Goal: Information Seeking & Learning: Learn about a topic

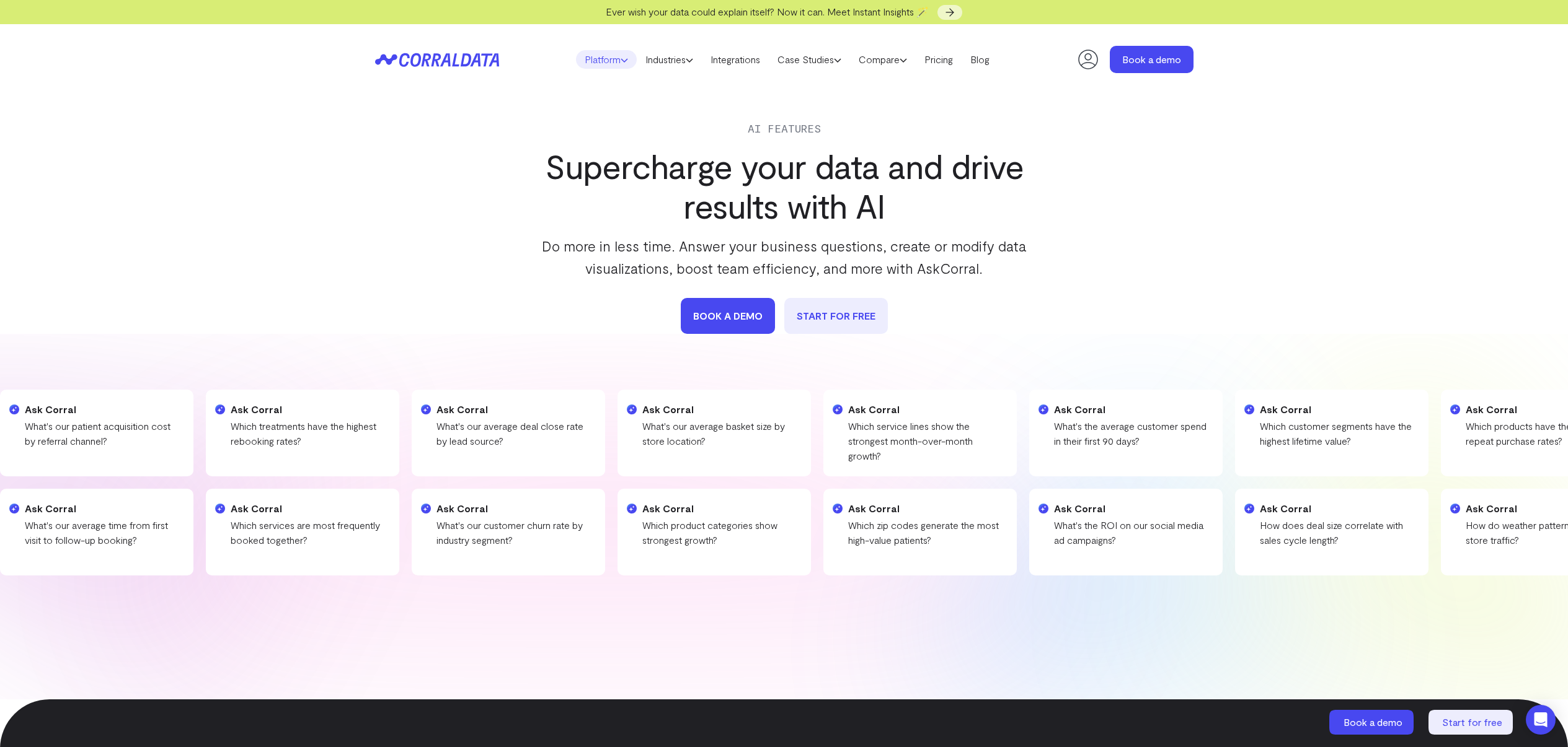
click at [600, 61] on link "Platform" at bounding box center [606, 59] width 61 height 19
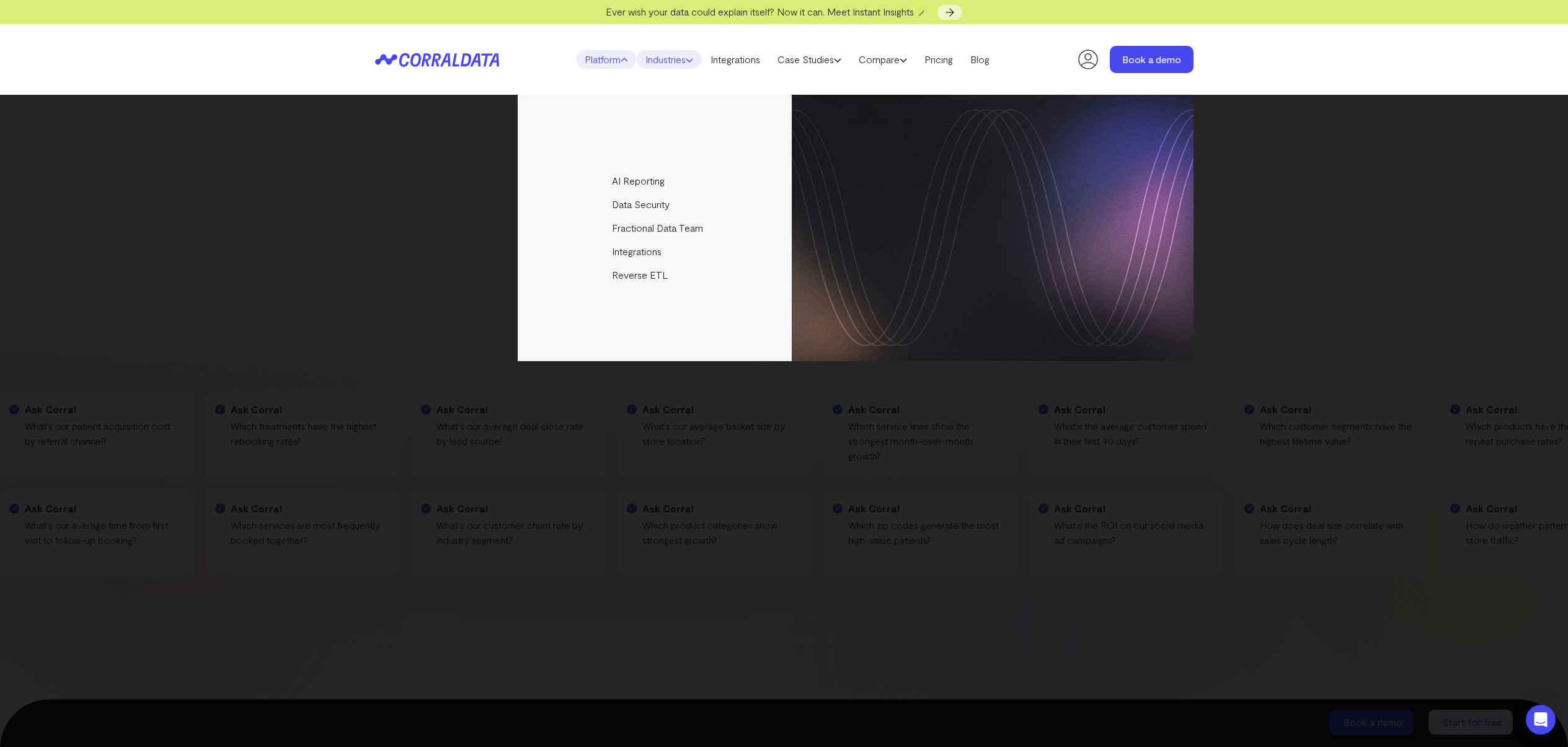
click at [664, 58] on link "Industries" at bounding box center [669, 59] width 65 height 19
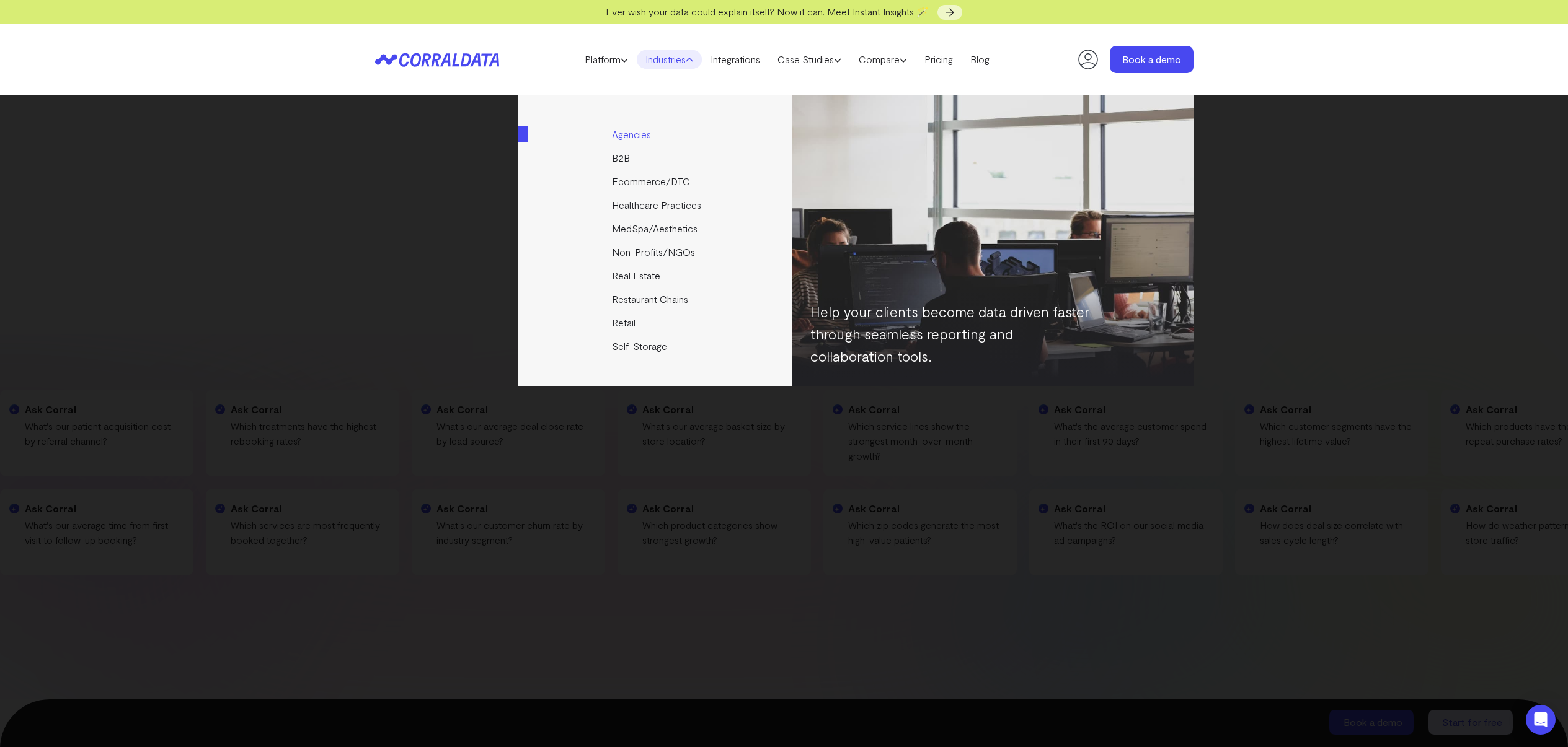
click at [632, 132] on link "Agencies" at bounding box center [655, 134] width 276 height 24
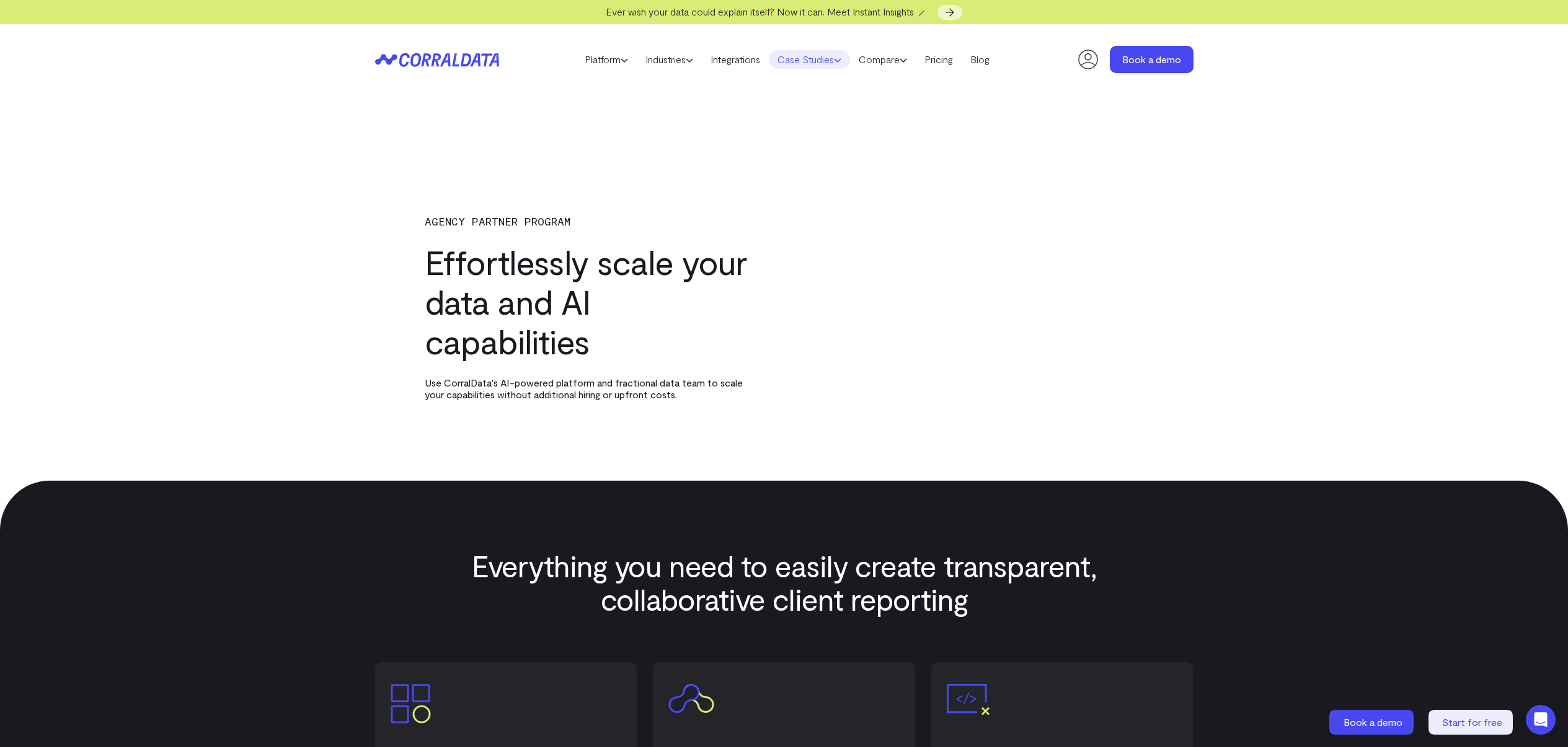
click at [811, 60] on link "Case Studies" at bounding box center [809, 59] width 81 height 19
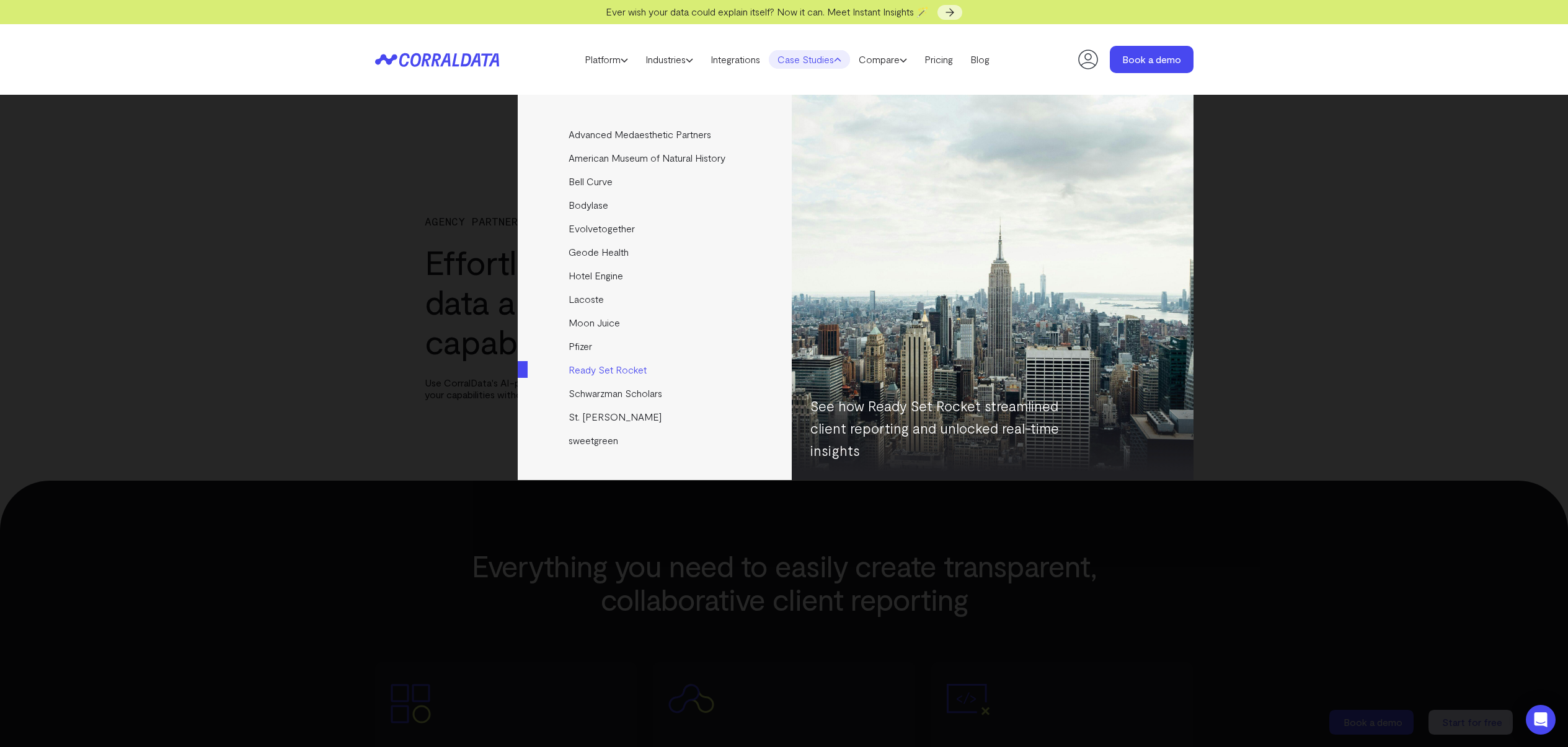
click at [604, 370] on link "Ready Set Rocket" at bounding box center [655, 370] width 276 height 24
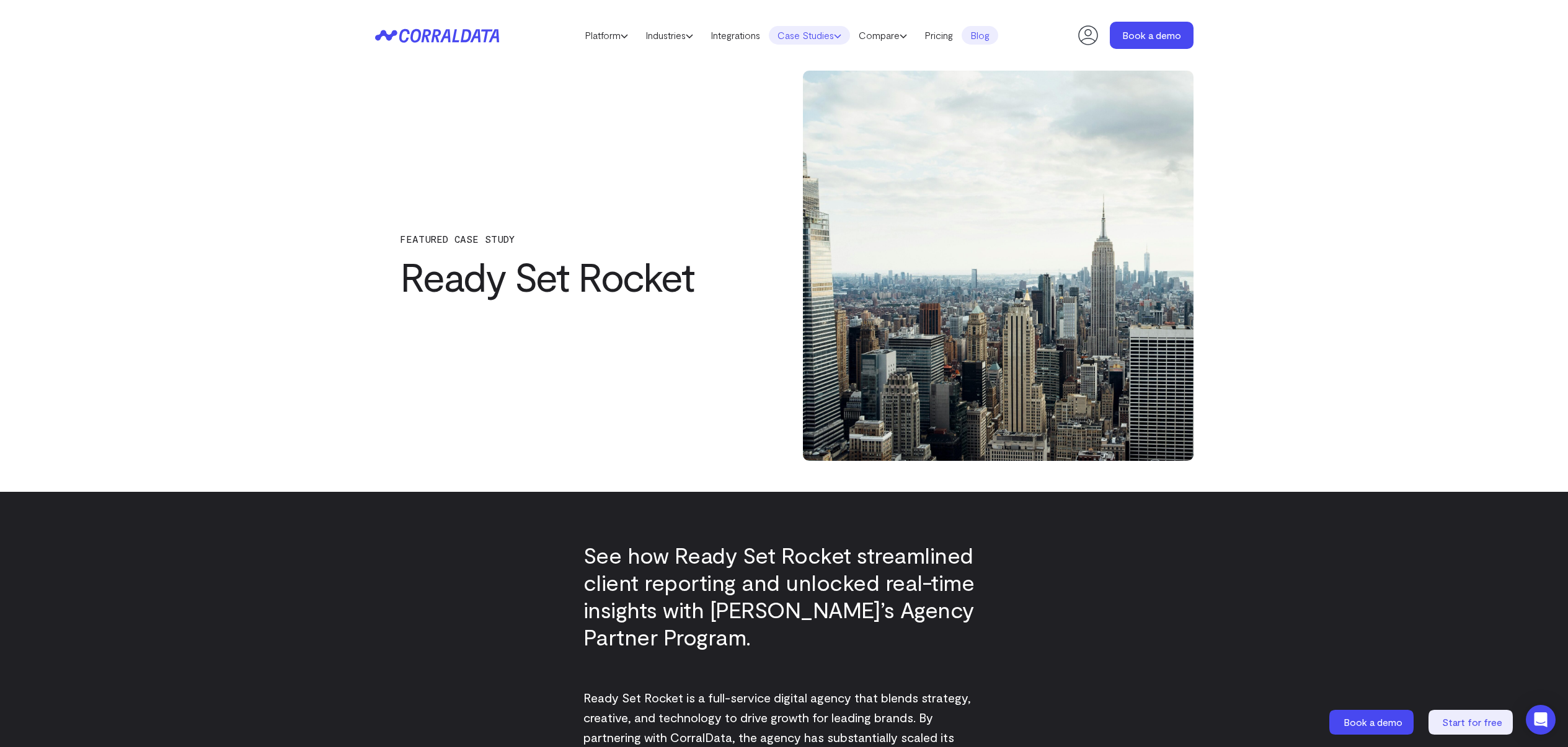
click at [816, 36] on link "Case Studies" at bounding box center [809, 35] width 81 height 19
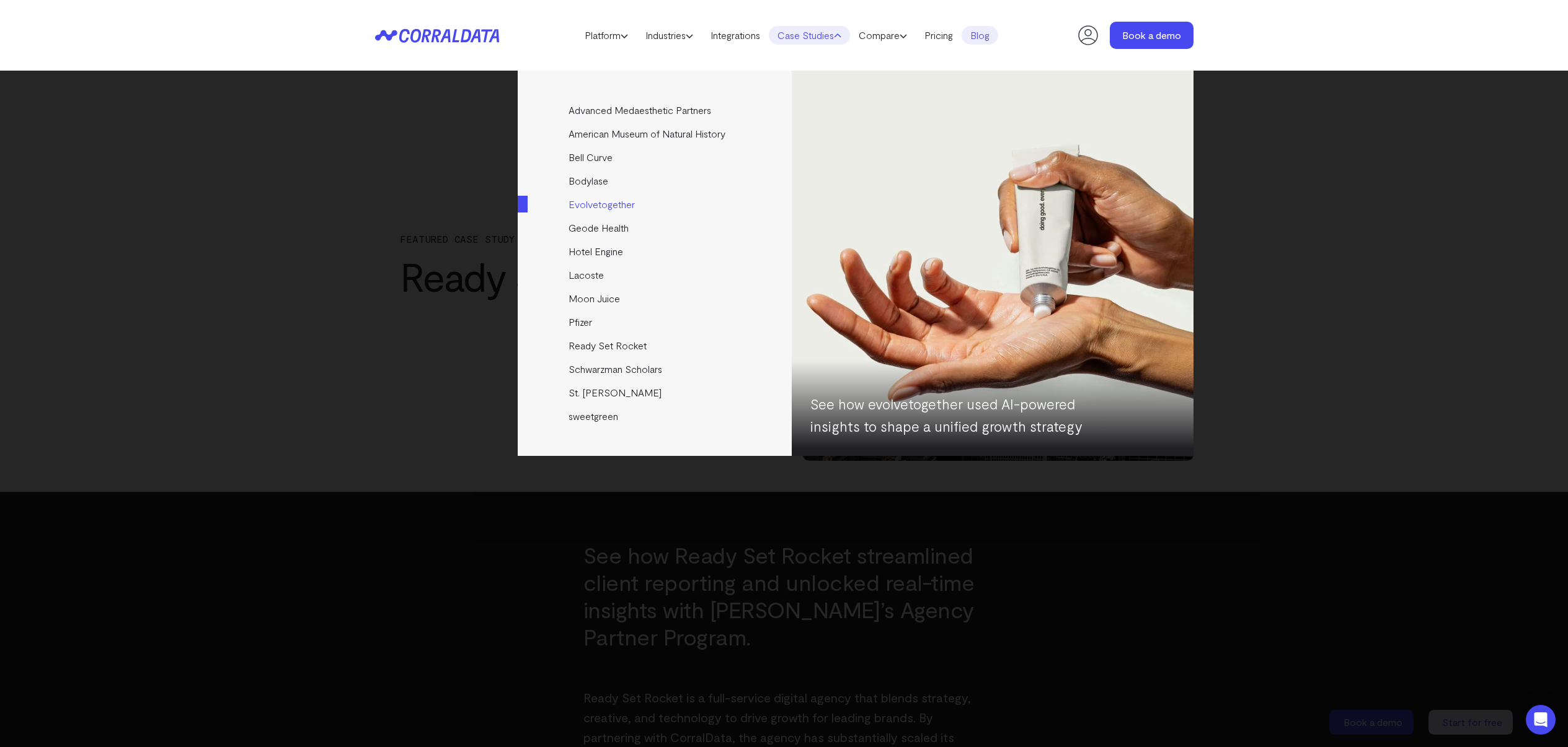
click at [591, 203] on link "Evolvetogether" at bounding box center [655, 204] width 276 height 24
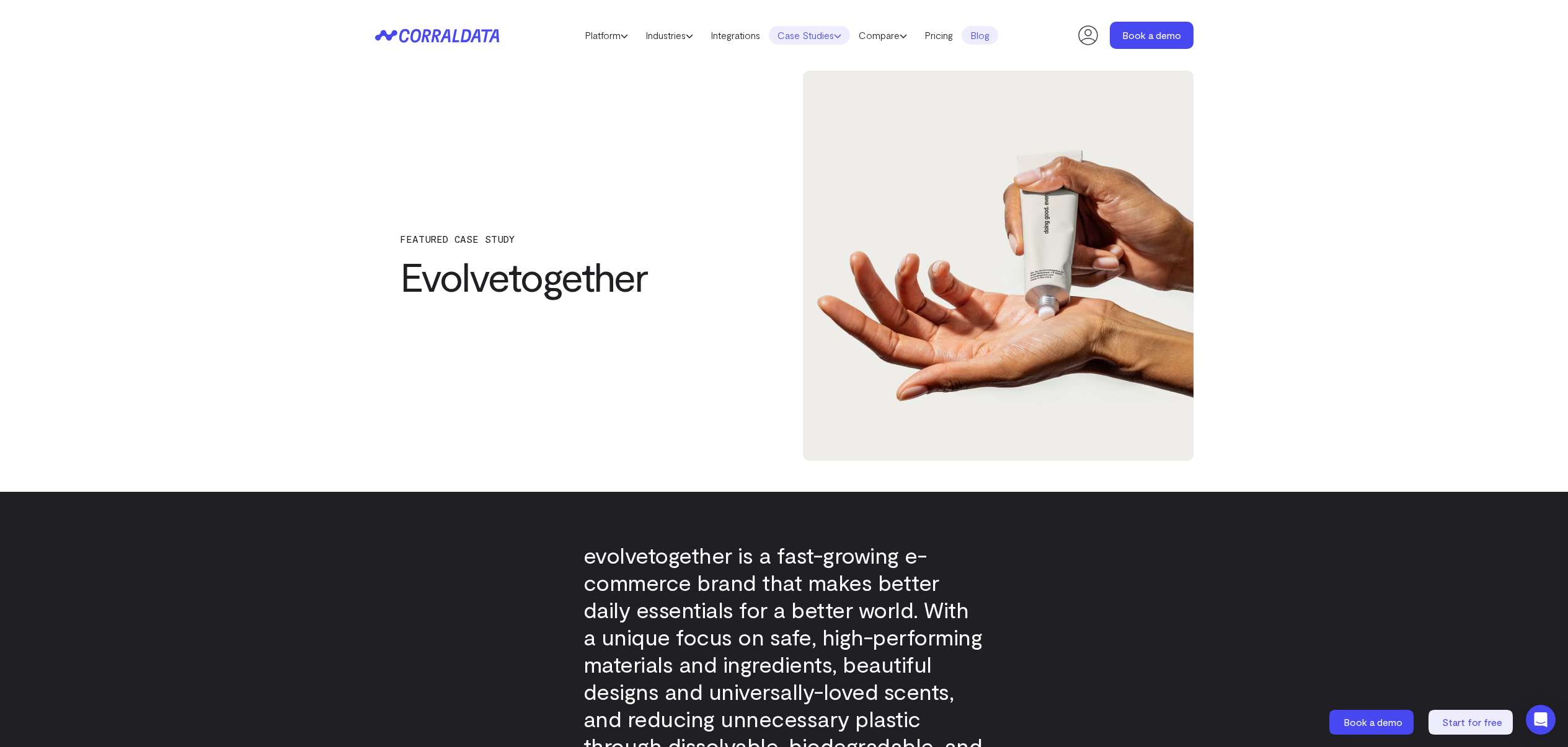
click at [806, 37] on link "Case Studies" at bounding box center [809, 35] width 81 height 19
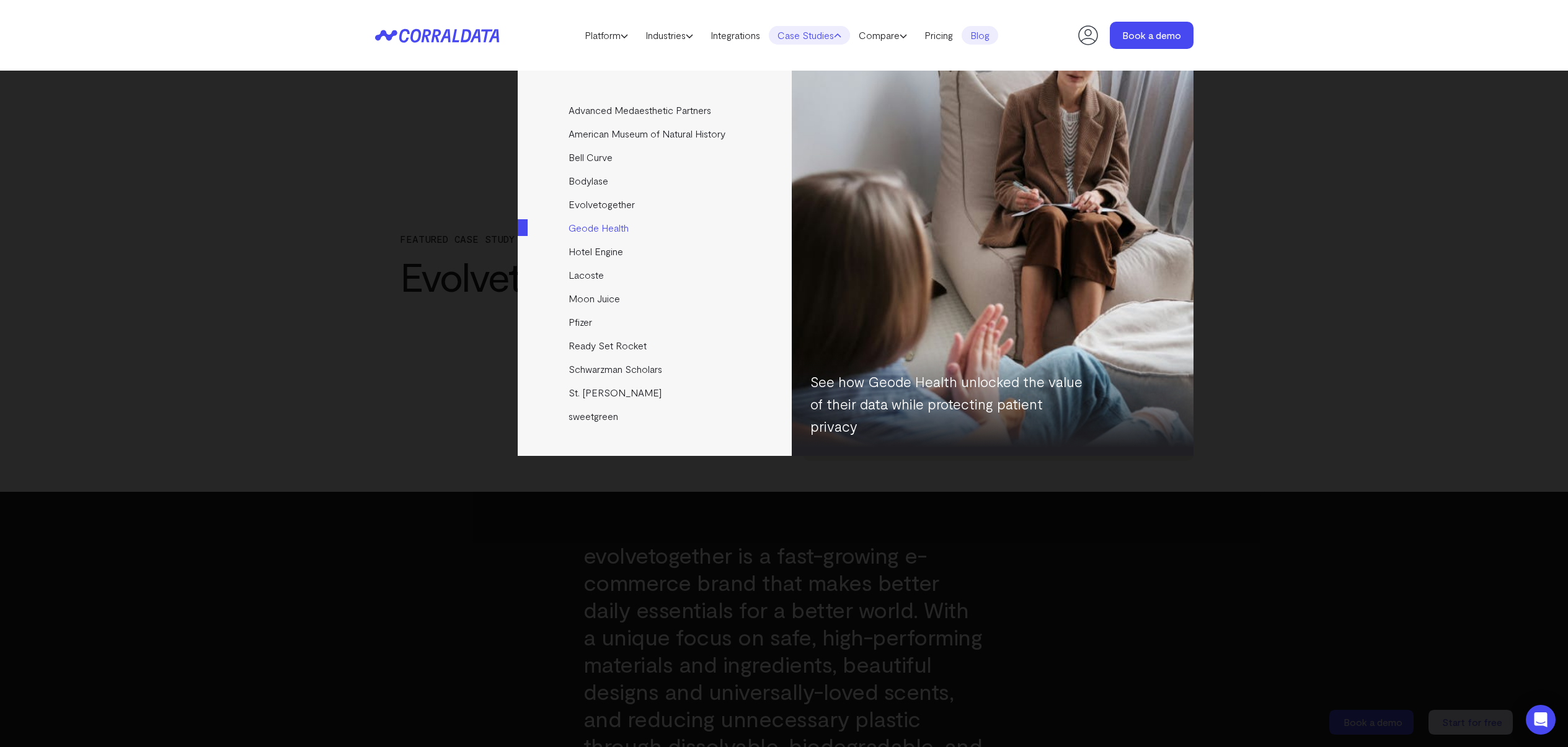
click at [597, 228] on link "Geode Health" at bounding box center [655, 228] width 276 height 24
